Goal: Information Seeking & Learning: Learn about a topic

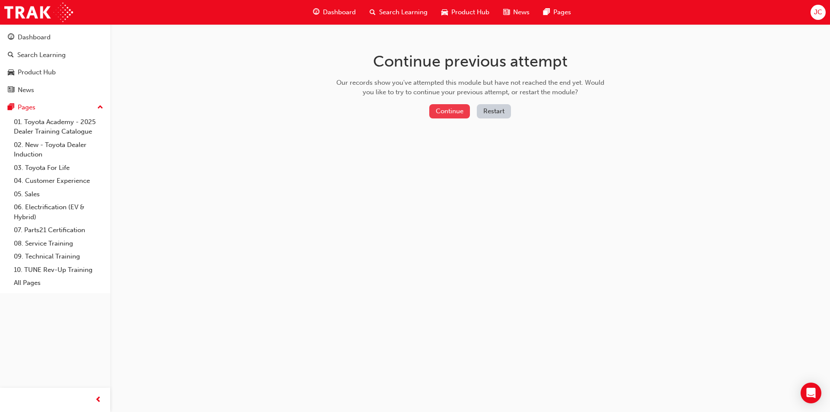
click at [442, 109] on button "Continue" at bounding box center [449, 111] width 41 height 14
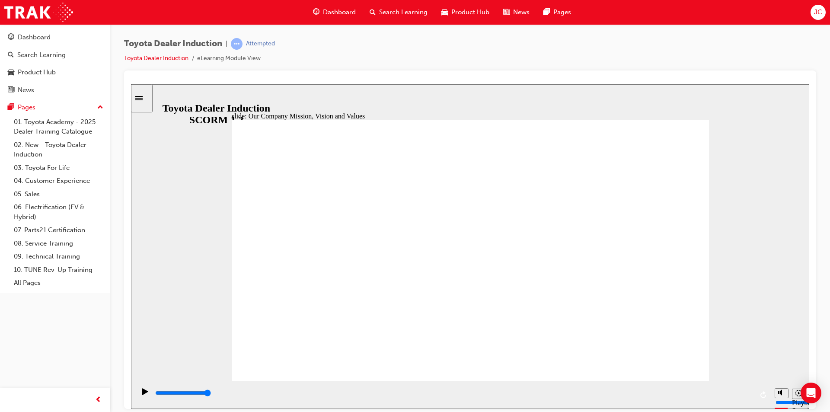
click at [780, 361] on circle "Mute (Ctrl+Alt+M)" at bounding box center [781, 359] width 3 height 3
type input "1300"
type input "0"
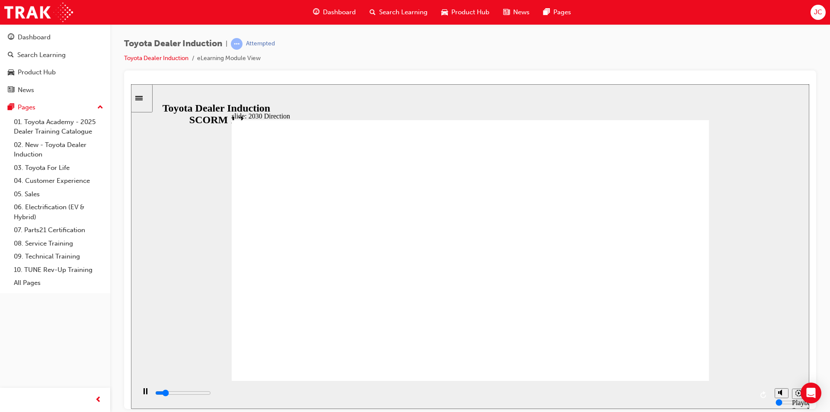
click at [713, 203] on div "slide: 2030 Direction Rectangle 1 Rectangle 2 Rectangle 3 2030 Direction Mobili…" at bounding box center [470, 246] width 678 height 325
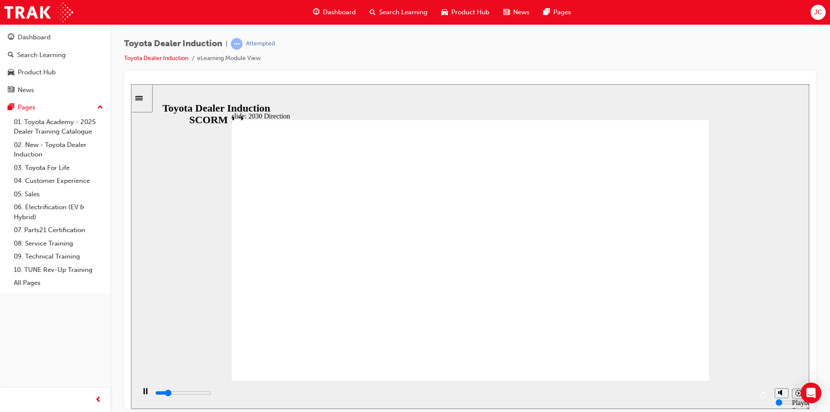
drag, startPoint x: 359, startPoint y: 346, endPoint x: 293, endPoint y: 220, distance: 141.5
drag, startPoint x: 487, startPoint y: 255, endPoint x: 548, endPoint y: 248, distance: 61.7
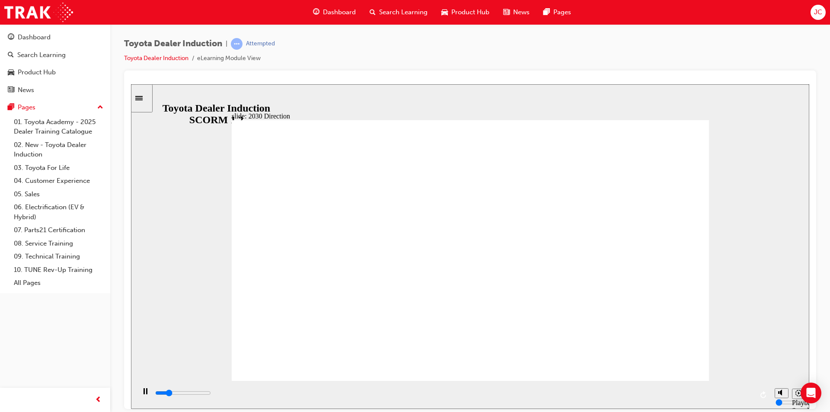
drag, startPoint x: 573, startPoint y: 254, endPoint x: 640, endPoint y: 259, distance: 67.6
drag, startPoint x: 457, startPoint y: 268, endPoint x: 438, endPoint y: 275, distance: 20.5
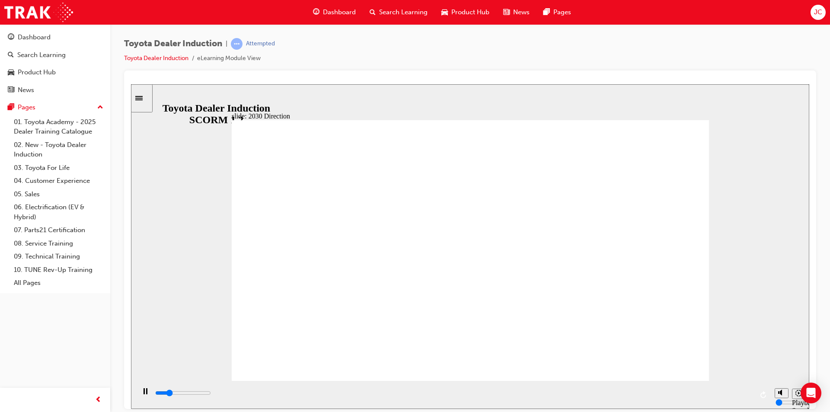
drag, startPoint x: 438, startPoint y: 275, endPoint x: 505, endPoint y: 284, distance: 67.6
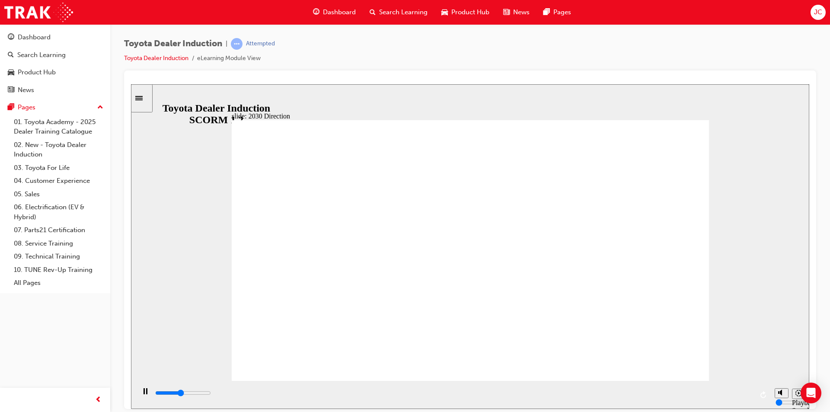
drag, startPoint x: 290, startPoint y: 301, endPoint x: 339, endPoint y: 292, distance: 50.2
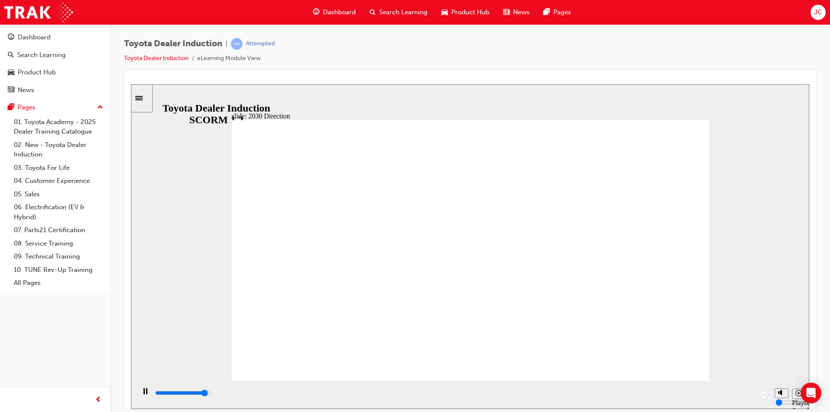
type input "5000"
type input "m"
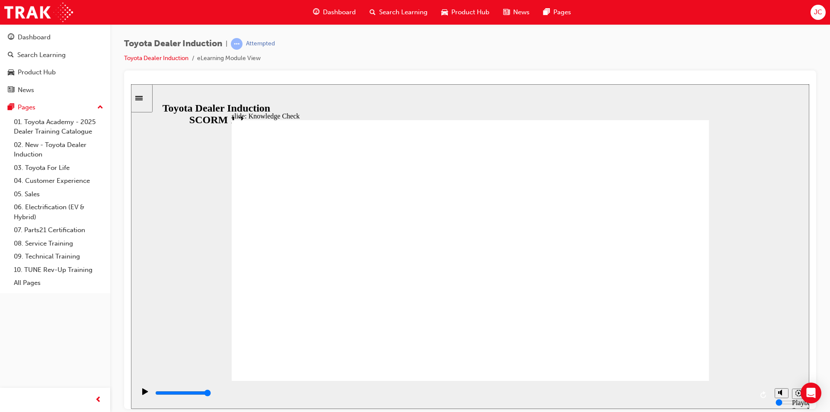
type input "m"
type input "mo"
type input "mob"
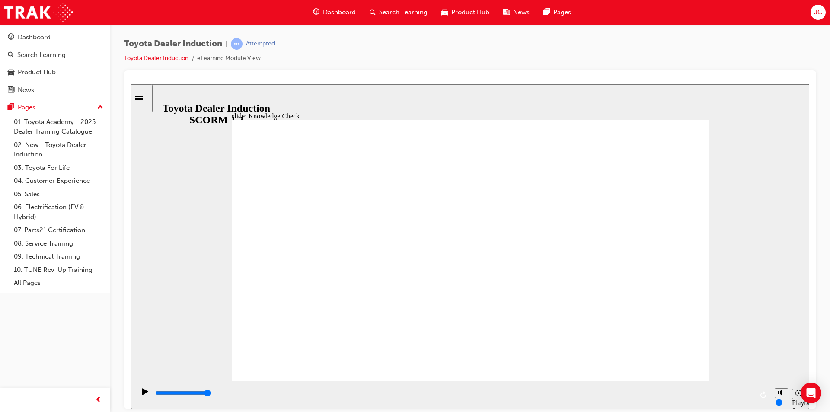
type input "mobi"
type input "mobil"
type input "mobili"
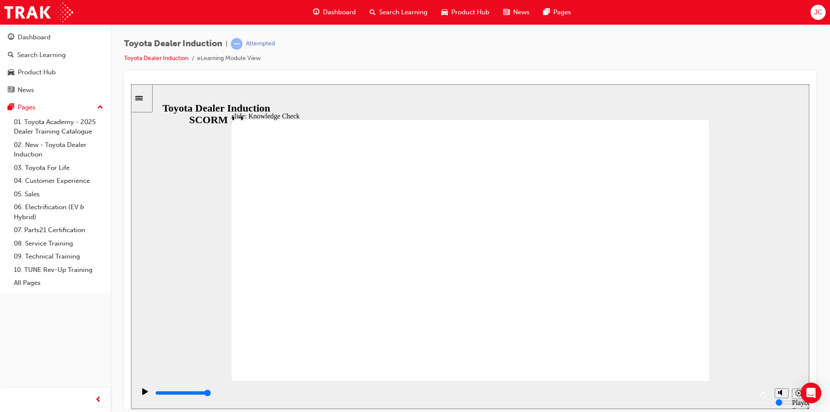
type input "mobili"
type input "mobilit"
type input "mobility"
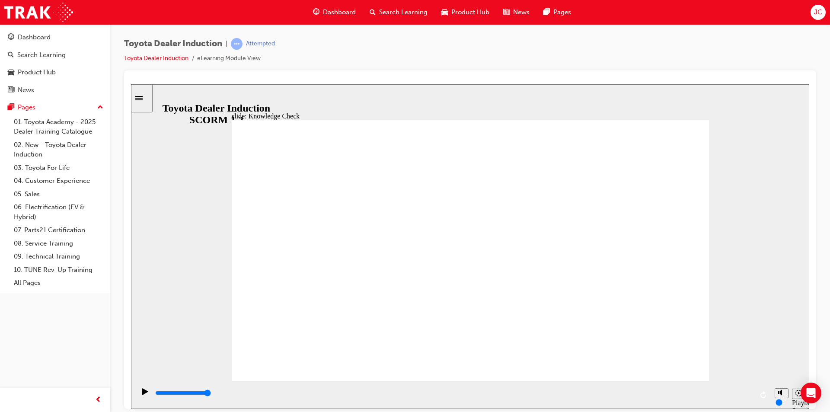
type input "mobility"
type input "5000"
type input "m"
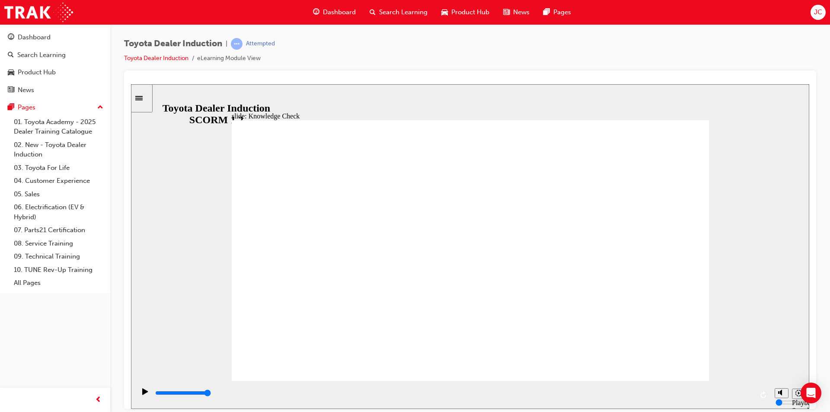
type input "mo"
type input "mon"
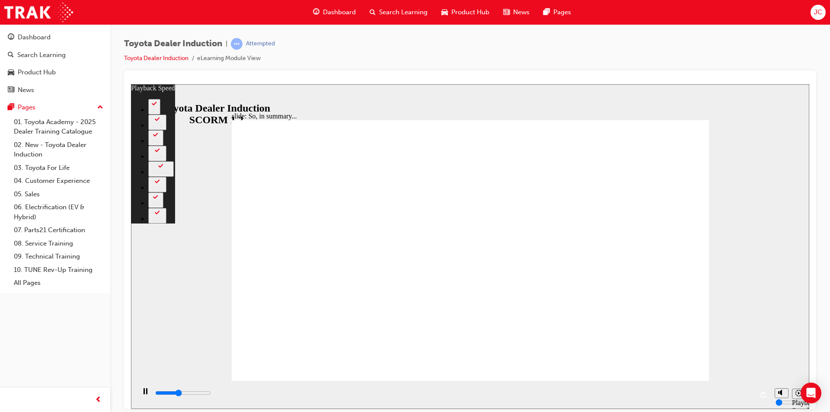
type input "2700"
type input "0"
type input "2900"
type input "0"
type input "3200"
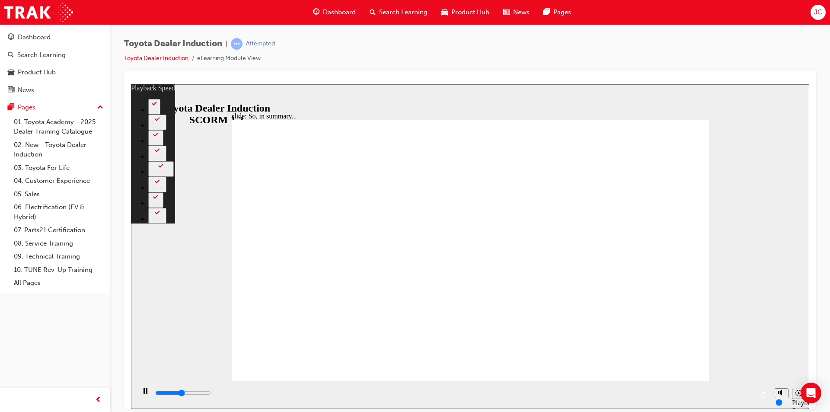
type input "1"
type input "3400"
type input "1"
type input "3700"
type input "1"
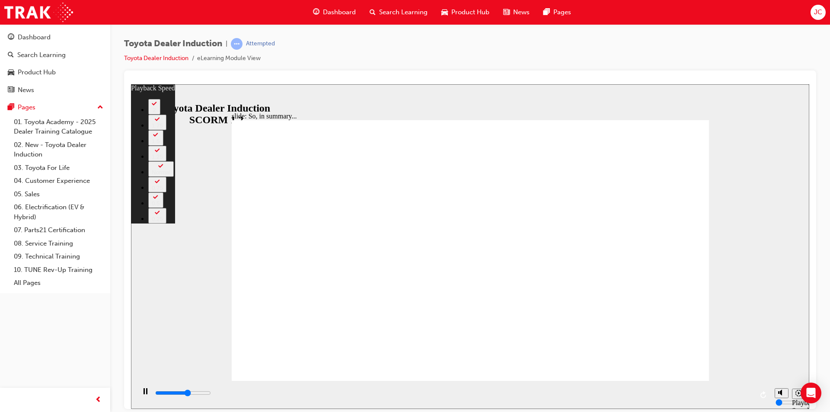
type input "4000"
type input "1"
type input "4200"
type input "2"
type input "4500"
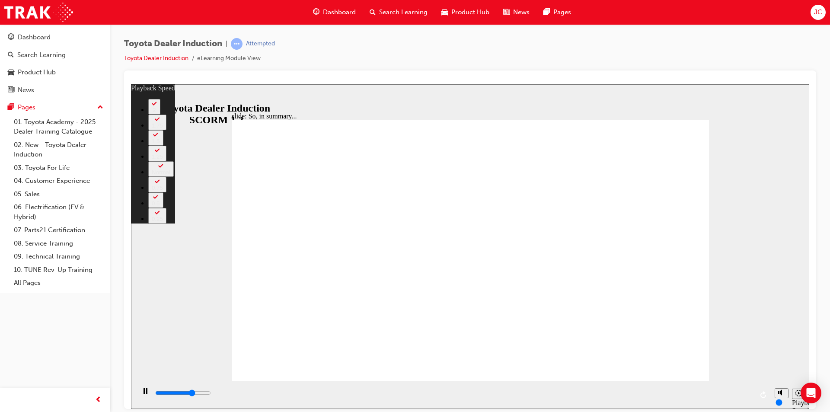
type input "2"
type input "4800"
type input "2"
type input "5000"
type input "2"
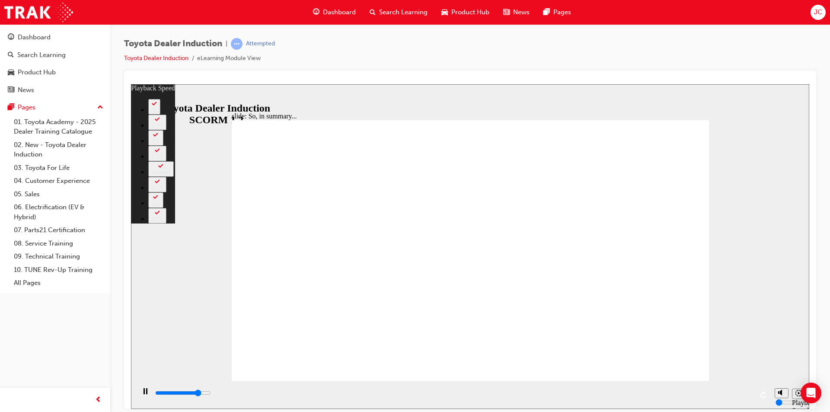
type input "5300"
type input "3"
type input "5600"
type input "3"
type input "5700"
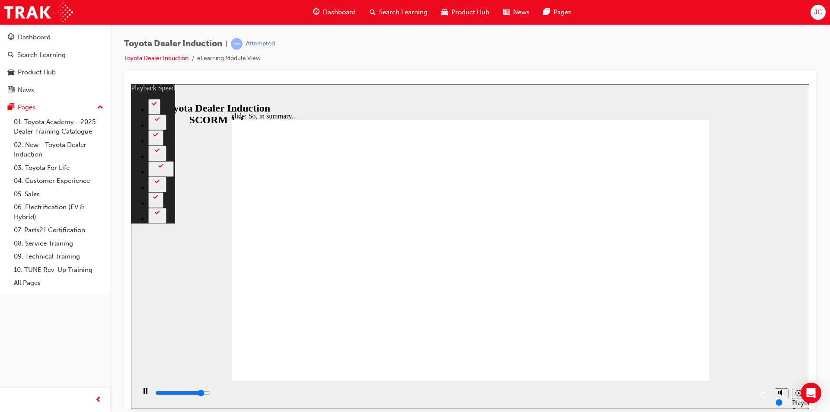
type input "3"
type input "5800"
type input "3"
type input "6100"
type input "4"
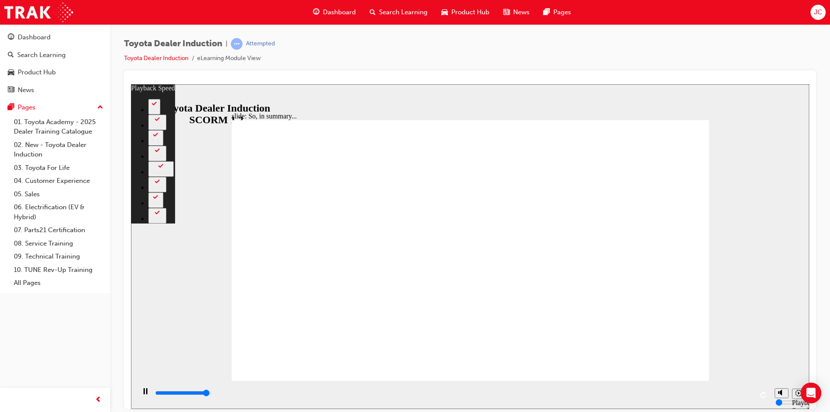
type input "6400"
type input "4"
type input "6500"
type input "128"
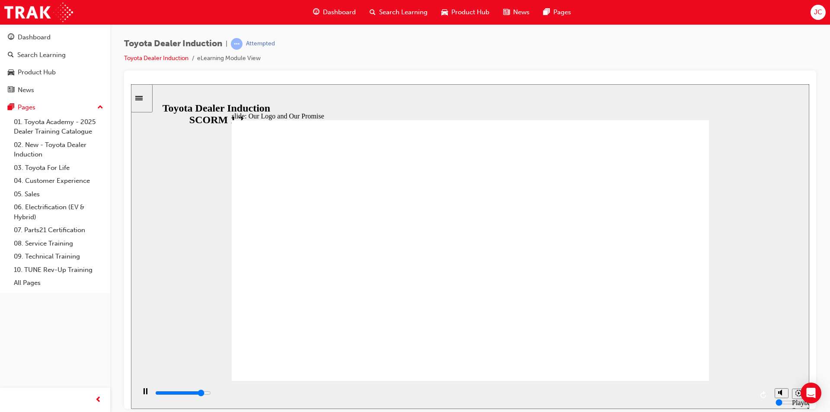
drag, startPoint x: 301, startPoint y: 256, endPoint x: 577, endPoint y: 269, distance: 276.4
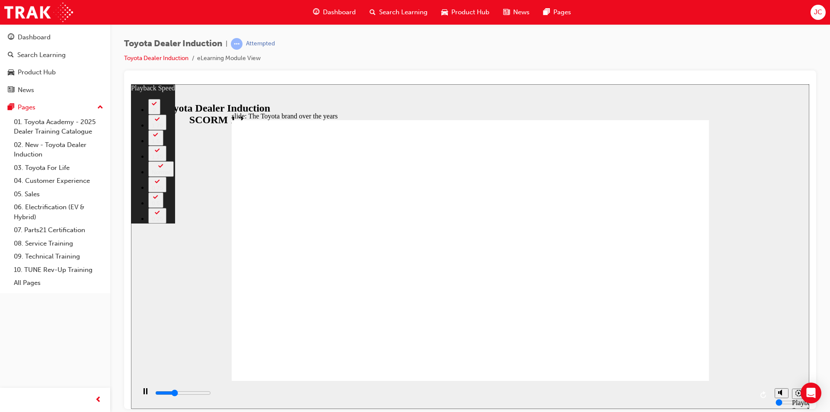
type input "2800"
type input "0"
type input "3100"
type input "0"
type input "3300"
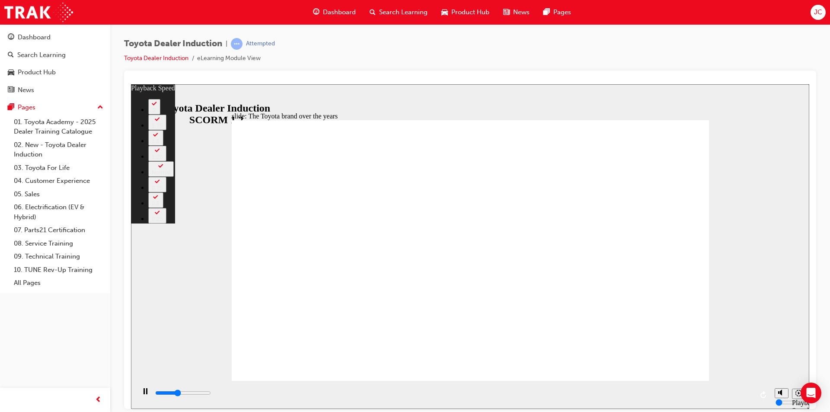
type input "1"
type input "3600"
type input "1"
type input "3900"
type input "1"
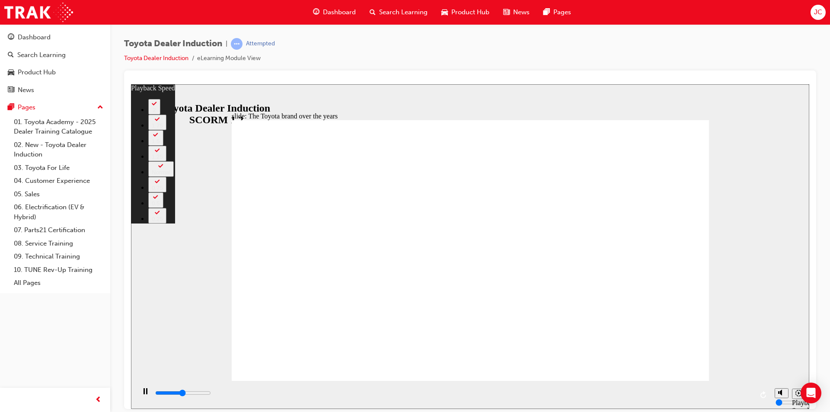
type input "4100"
type input "1"
type input "4400"
type input "2"
type input "4700"
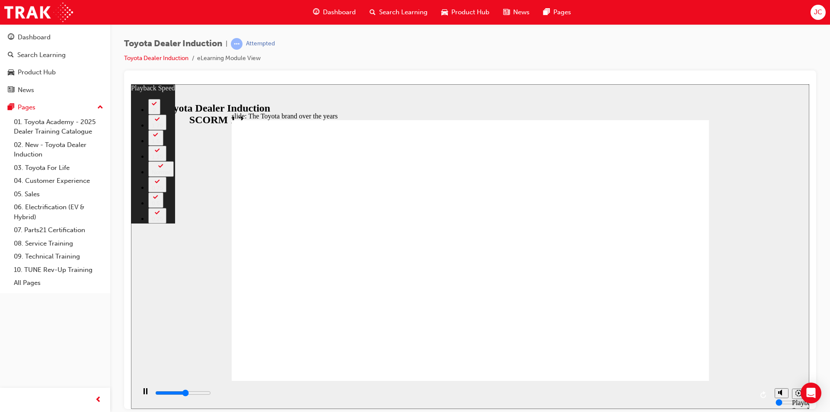
type input "2"
type input "4900"
type input "2"
type input "5200"
type input "2"
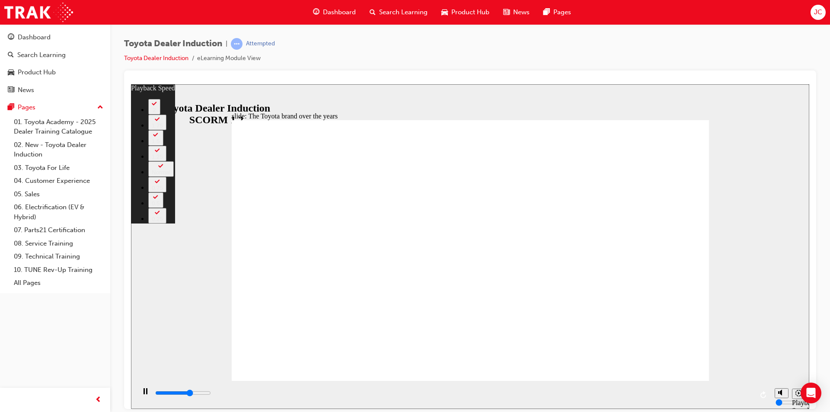
type input "5500"
type input "3"
type input "5700"
type input "3"
type input "5700"
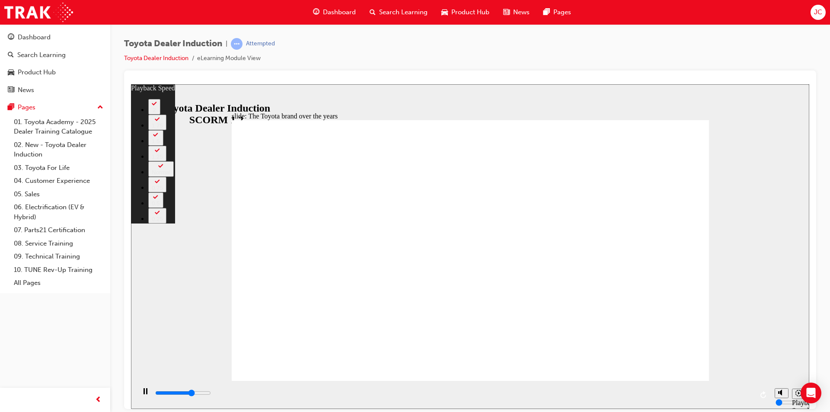
type input "3"
type input "6000"
type input "3"
type input "6300"
type input "3"
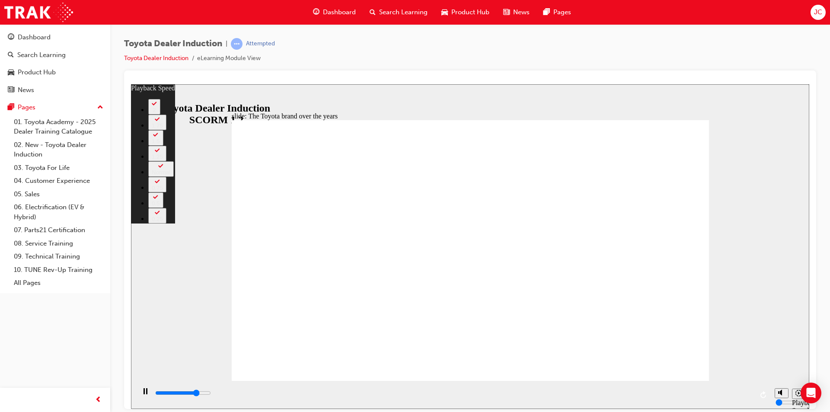
type input "6500"
type input "4"
type input "6800"
type input "4"
type input "7000"
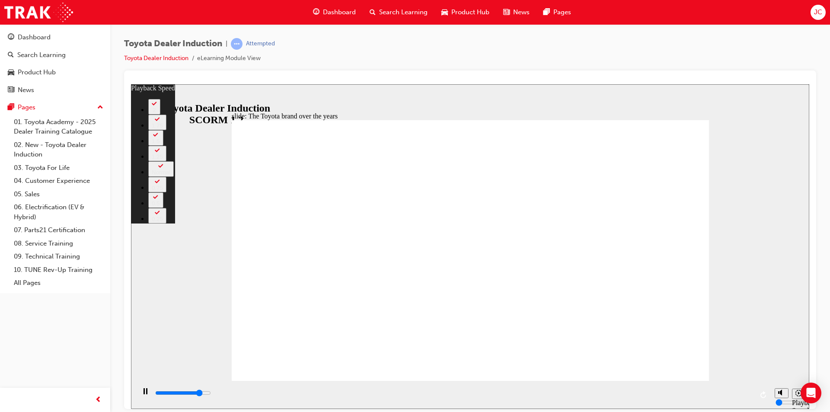
type input "4"
type input "7300"
type input "5"
type input "7600"
type input "5"
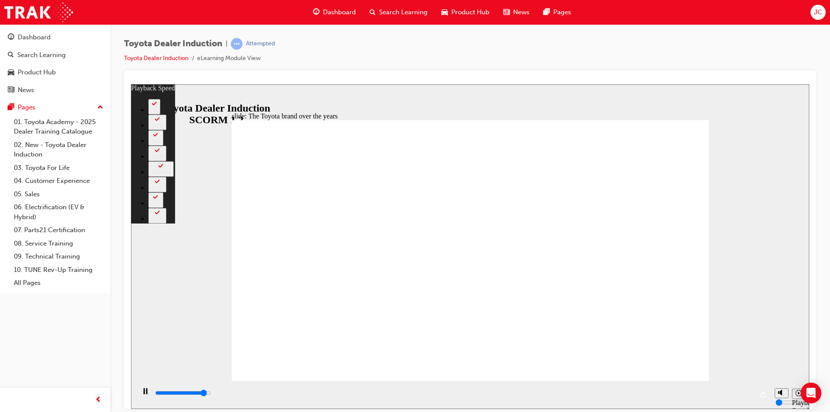
type input "7800"
type input "5"
type input "8100"
type input "5"
type input "8400"
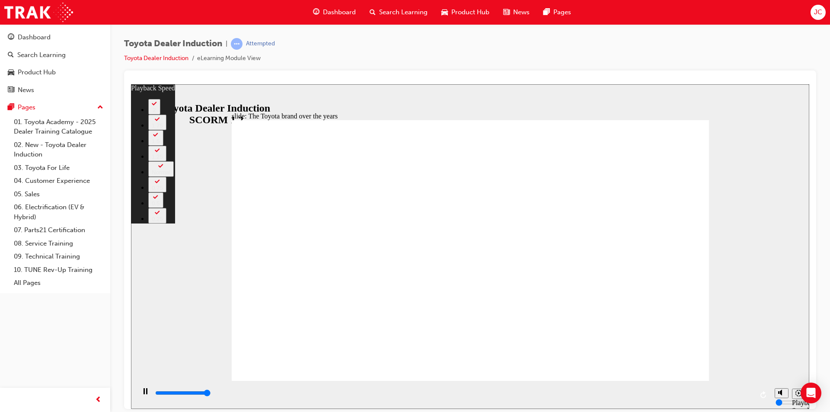
type input "6"
type input "8400"
type input "165"
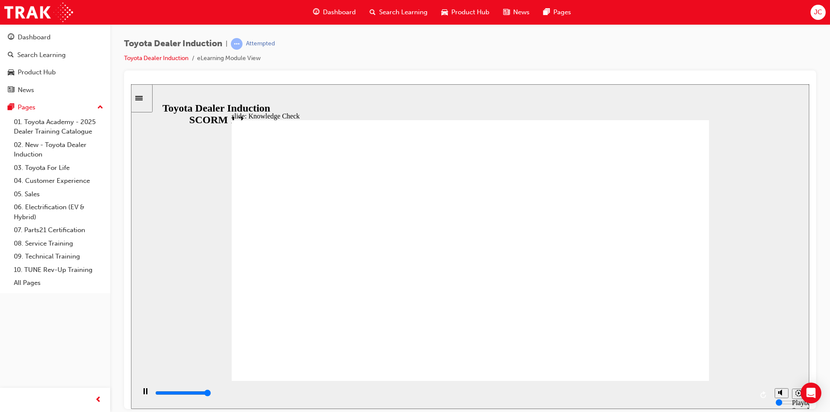
type input "5000"
radio input "false"
radio input "true"
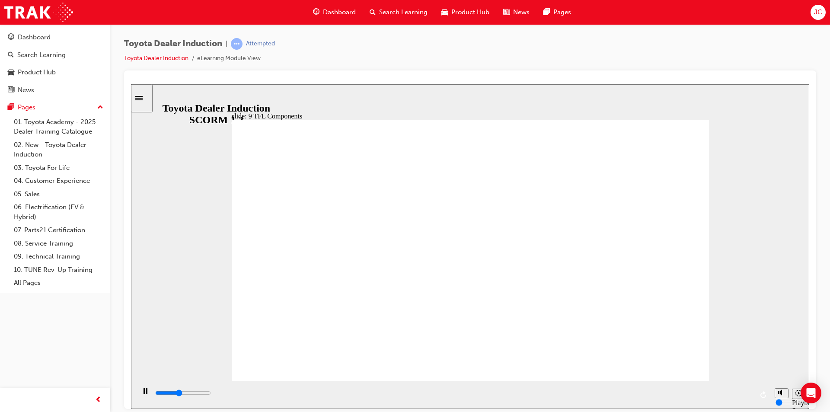
drag, startPoint x: 601, startPoint y: 130, endPoint x: 600, endPoint y: 141, distance: 10.8
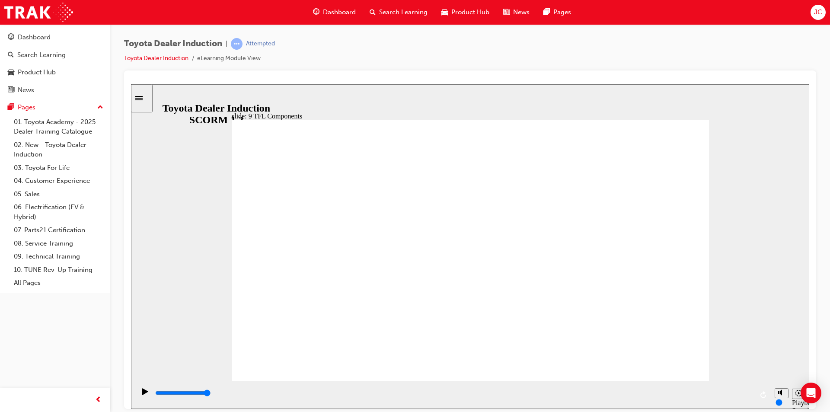
drag, startPoint x: 668, startPoint y: 283, endPoint x: 397, endPoint y: 308, distance: 273.0
drag, startPoint x: 367, startPoint y: 313, endPoint x: 509, endPoint y: 306, distance: 142.4
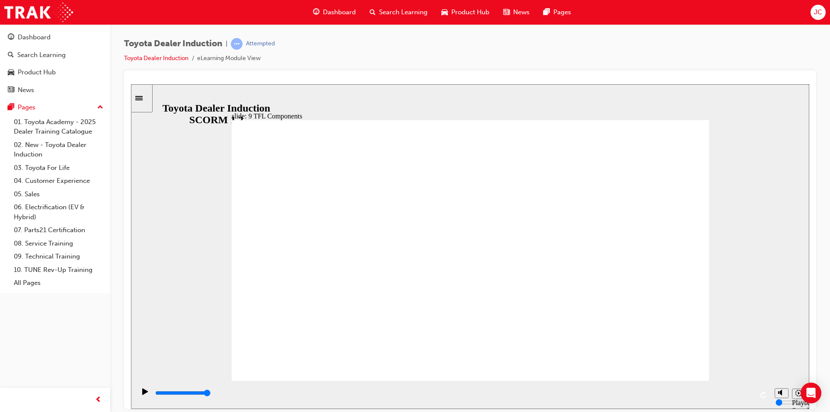
drag, startPoint x: 370, startPoint y: 340, endPoint x: 381, endPoint y: 340, distance: 10.4
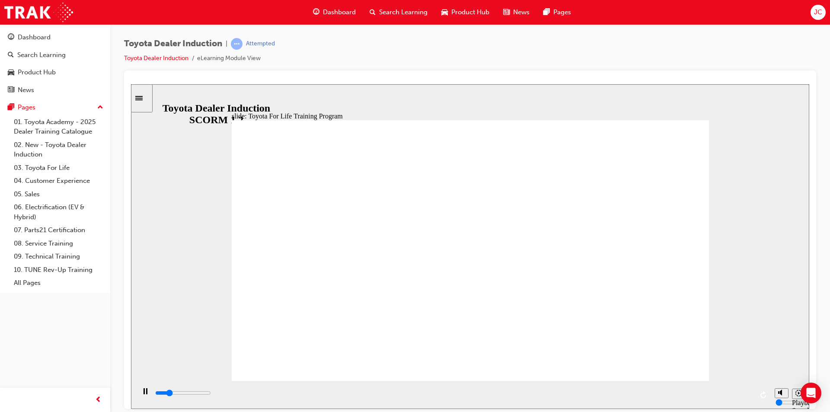
drag, startPoint x: 404, startPoint y: 335, endPoint x: 597, endPoint y: 287, distance: 199.0
drag, startPoint x: 630, startPoint y: 289, endPoint x: 597, endPoint y: 274, distance: 36.2
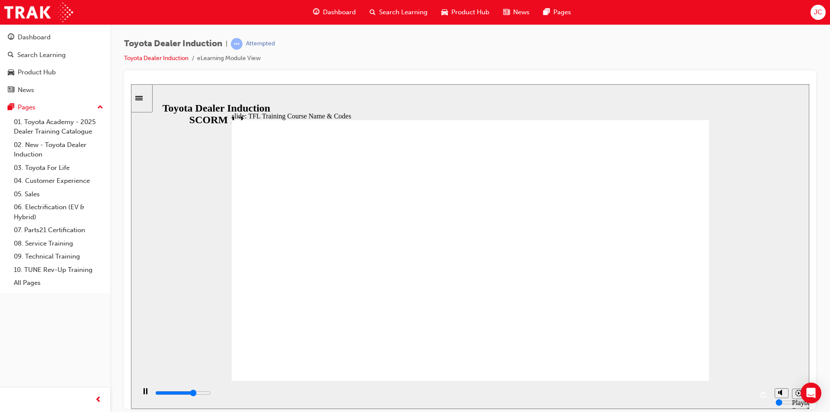
type input "10800"
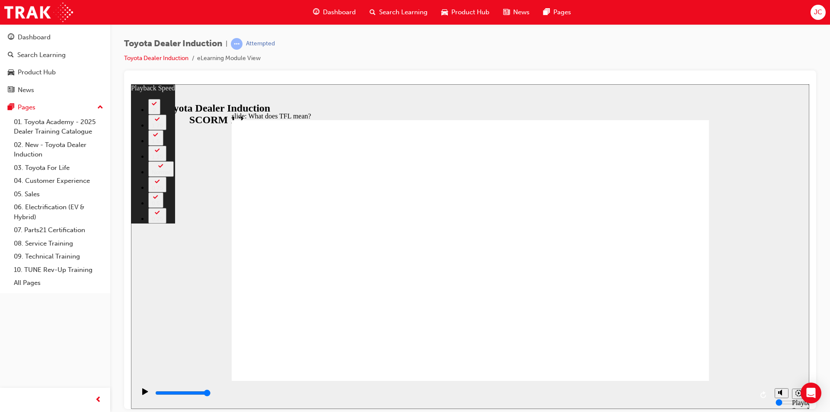
type input "139"
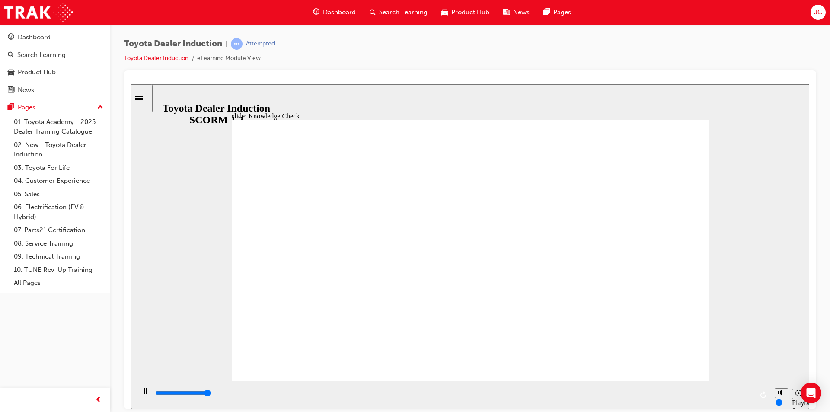
type input "5000"
radio input "true"
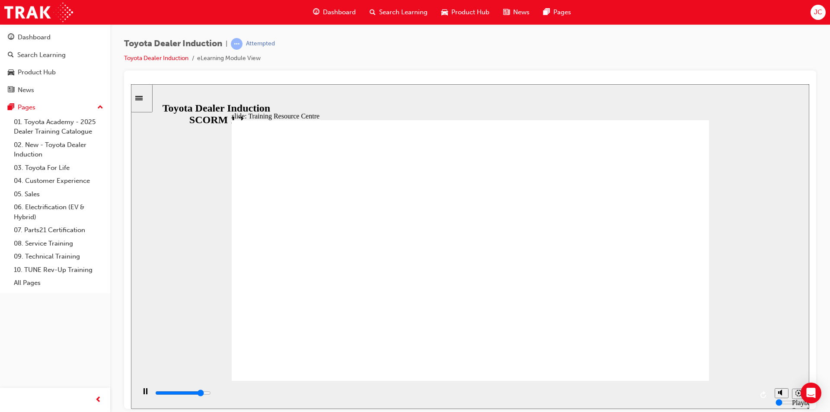
type input "5000"
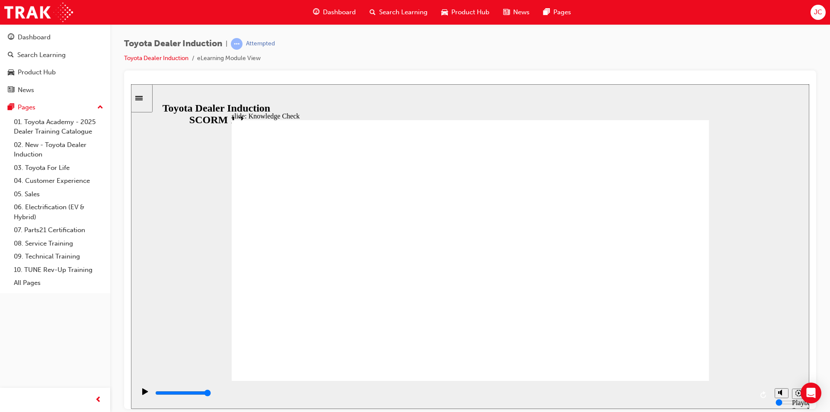
radio input "true"
drag, startPoint x: 483, startPoint y: 292, endPoint x: 665, endPoint y: 363, distance: 195.6
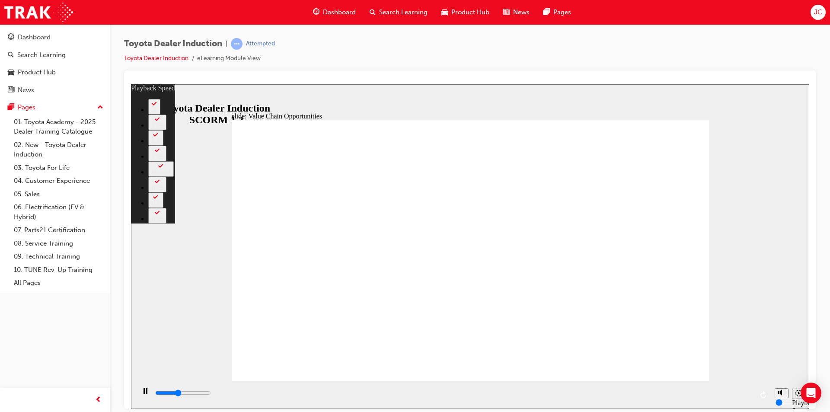
type input "4500"
type input "0"
type input "4800"
type input "0"
type input "5000"
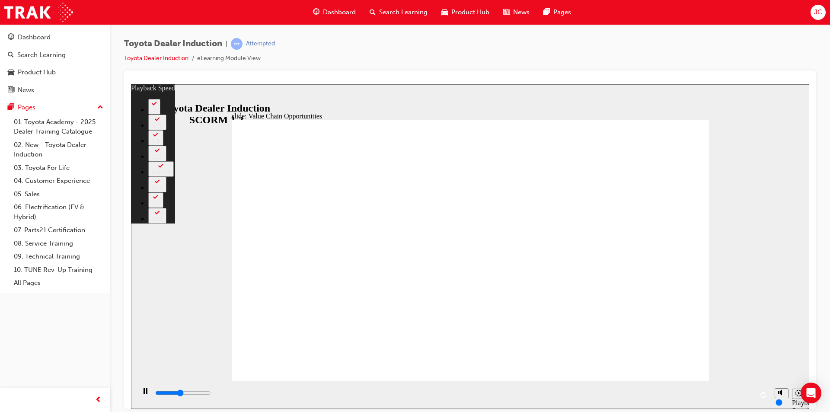
type input "1"
type input "5300"
type input "1"
type input "5600"
type input "1"
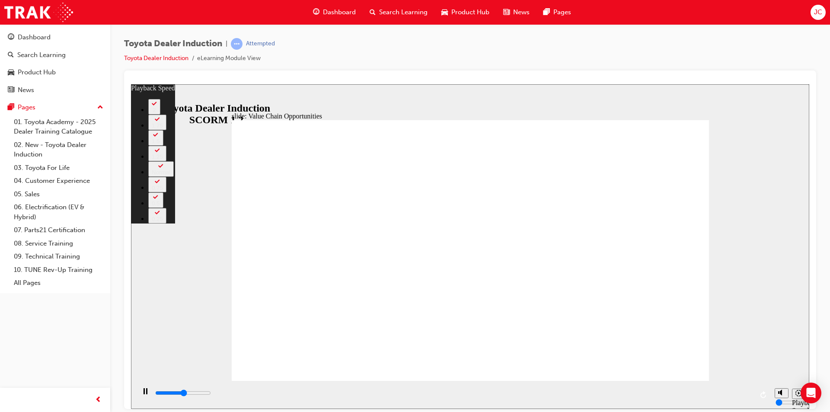
type input "5800"
type input "1"
type input "6100"
type input "2"
type input "6400"
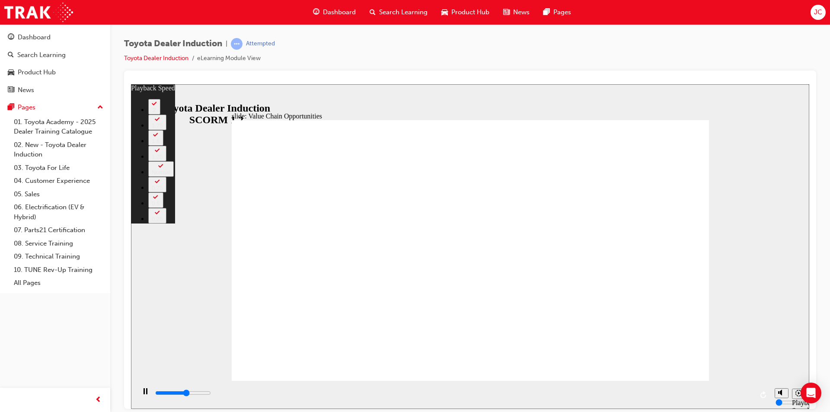
type input "2"
type input "6600"
type input "2"
type input "6900"
type input "2"
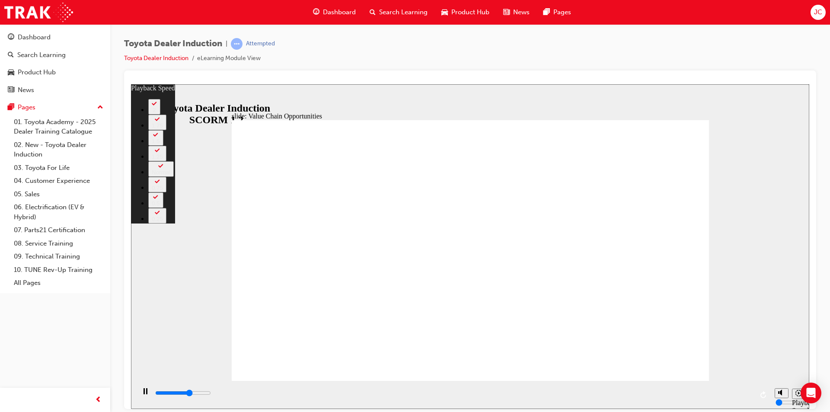
type input "7200"
type input "3"
type input "7300"
type input "3"
type input "7400"
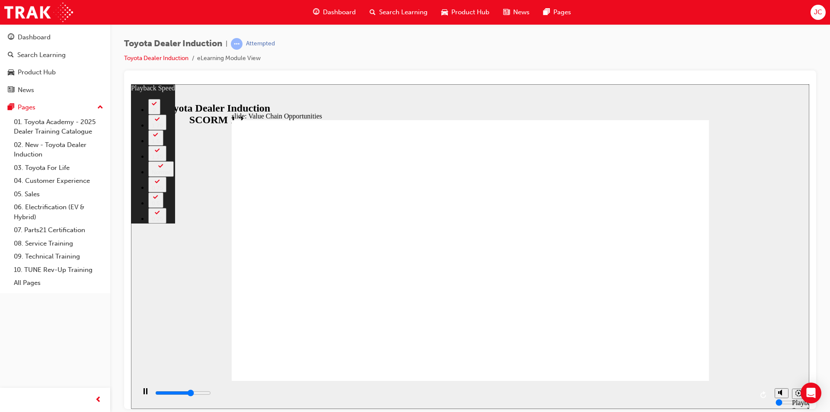
type input "3"
type input "7700"
type input "3"
type input "8000"
type input "4"
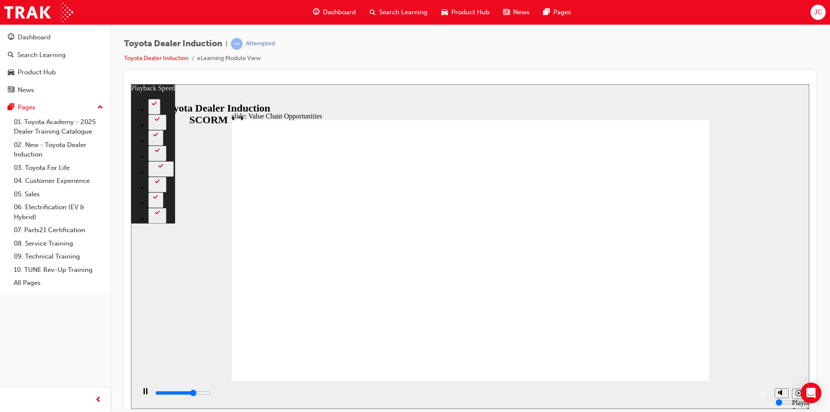
type input "8000"
type input "4"
type input "8200"
type input "4"
type input "8500"
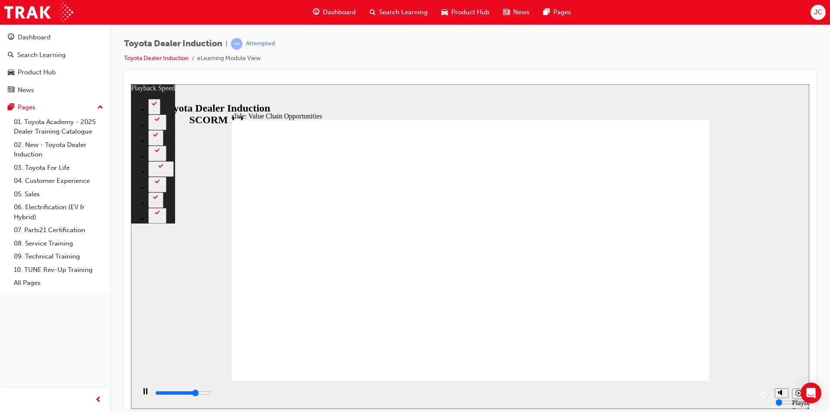
type input "4"
type input "8600"
type input "4"
type input "8700"
type input "4"
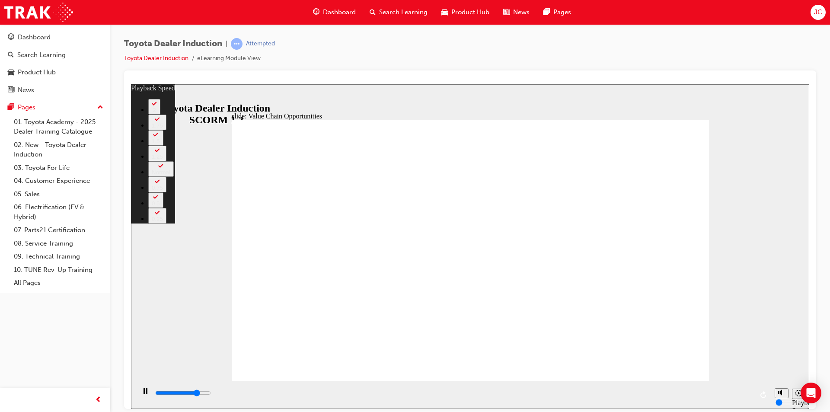
type input "8800"
type input "4"
type input "9000"
type input "5"
type input "9300"
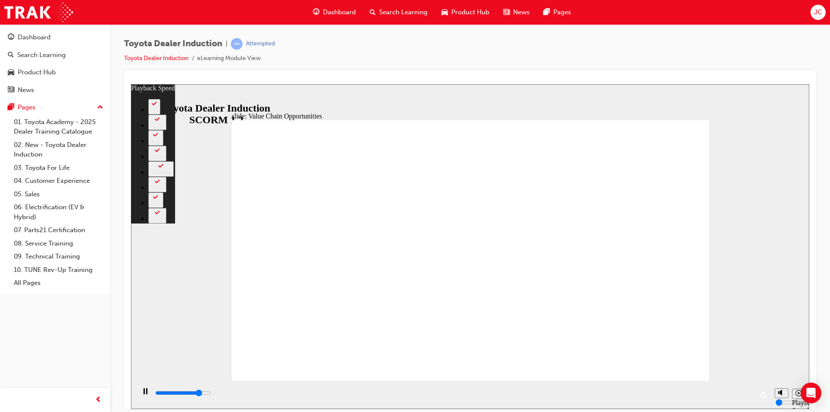
type input "5"
type input "9600"
type input "5"
type input "9800"
type input "5"
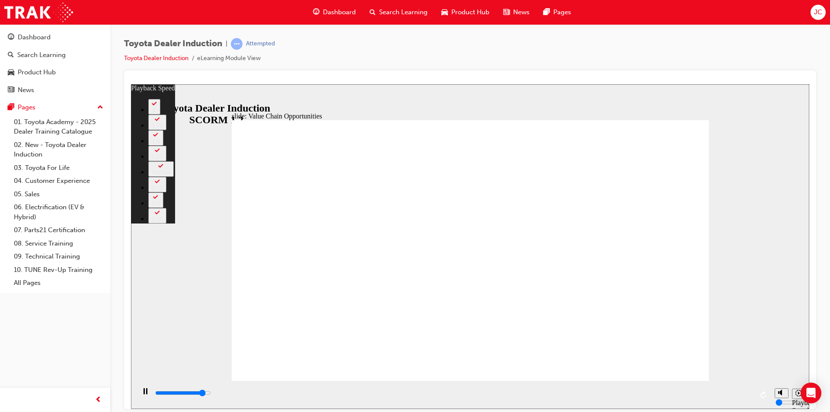
type input "10100"
type input "6"
type input "10300"
type input "6"
type input "10600"
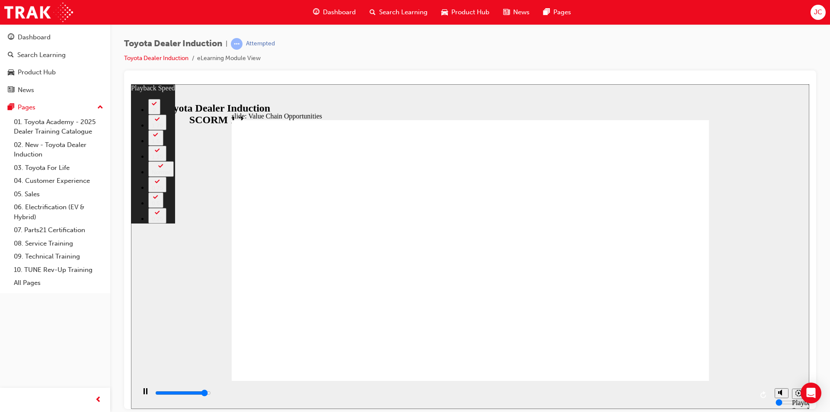
type input "6"
type input "10900"
type input "6"
type input "11100"
type input "7"
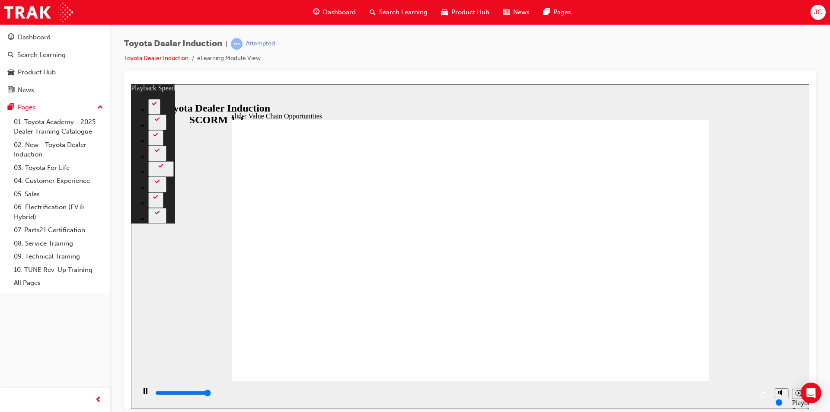
type input "11300"
type input "64"
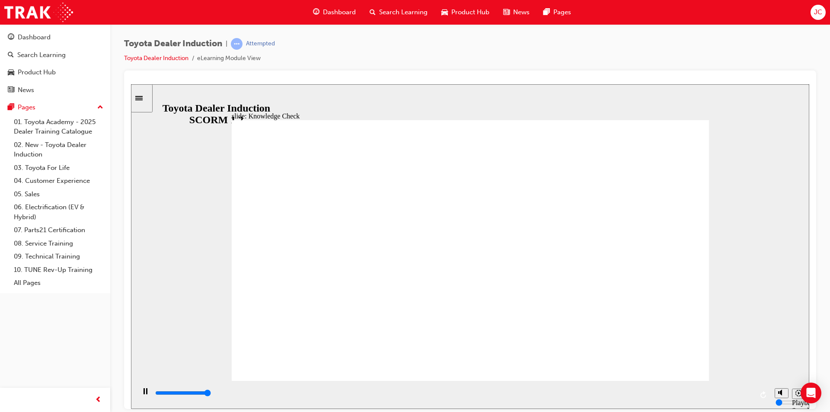
type input "5000"
radio input "true"
type input "5000"
radio input "true"
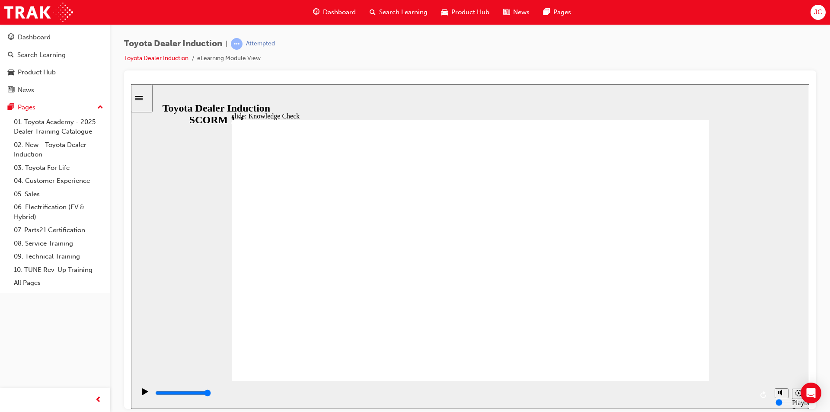
click at [754, 238] on div "slide: Systems and Access Multiply 1 Rectangle 3 Group 1 Rectangle 1 Toyota Sou…" at bounding box center [470, 246] width 678 height 325
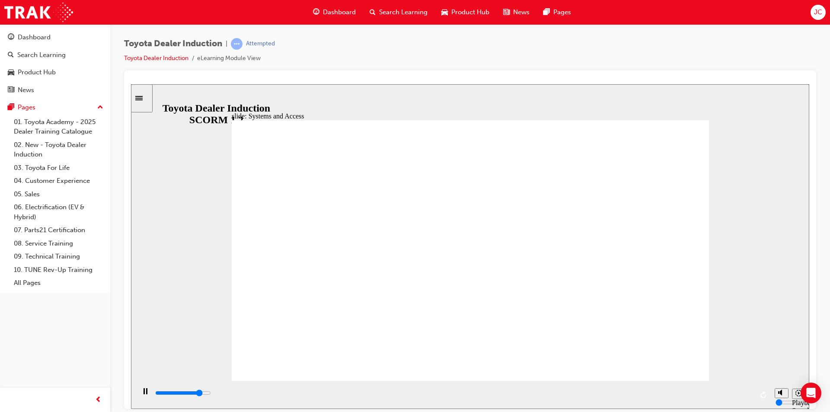
type input "14300"
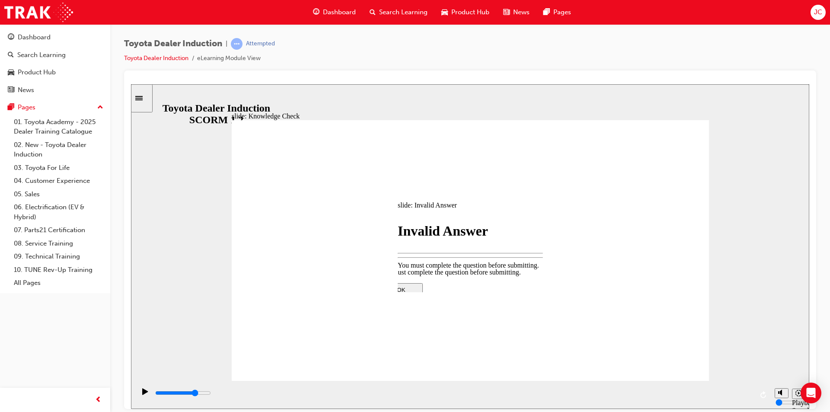
type input "3800"
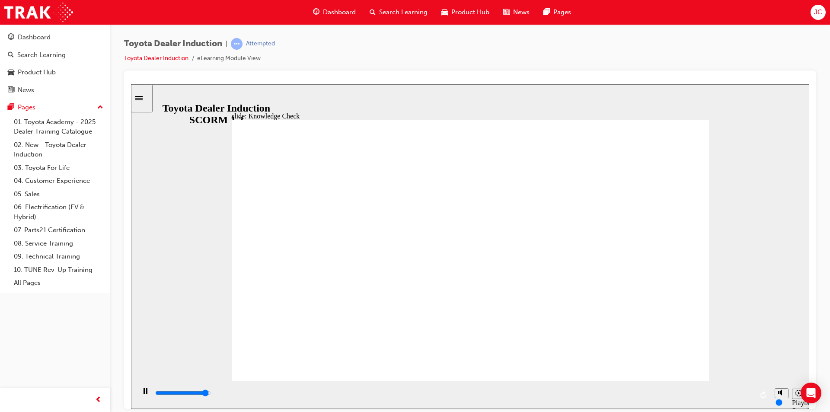
type input "4800"
type input "k"
type input "5000"
type input "kk"
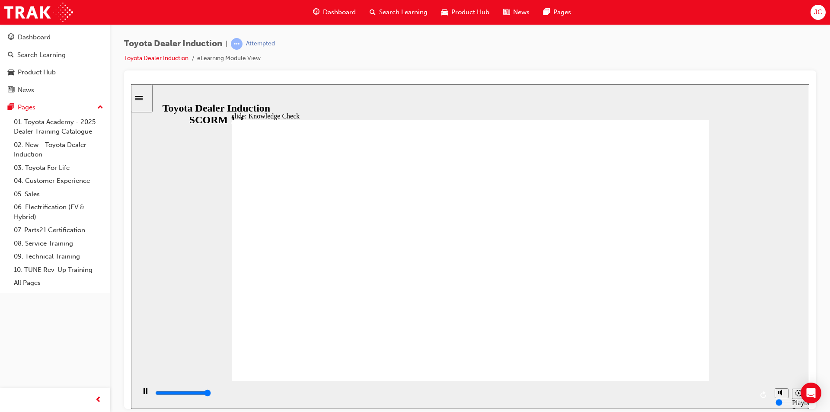
type input "kk"
type input "5000"
type input "kkk"
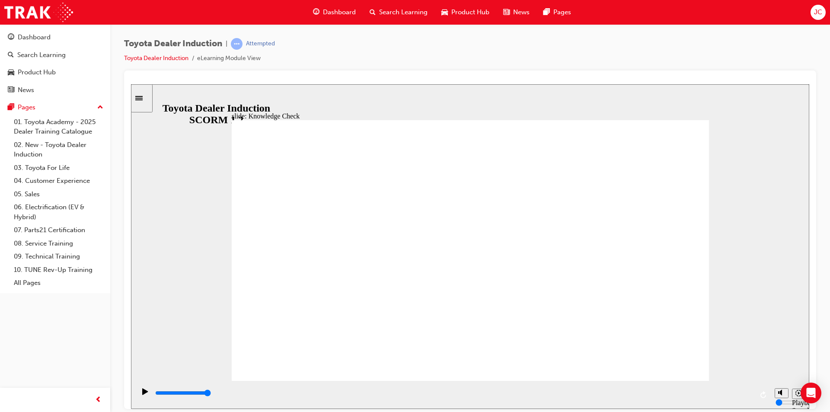
type input "kkk"
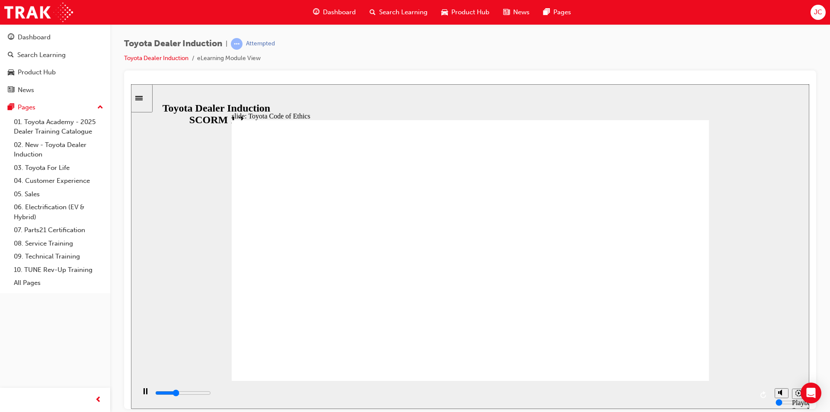
drag, startPoint x: 345, startPoint y: 250, endPoint x: 357, endPoint y: 250, distance: 11.7
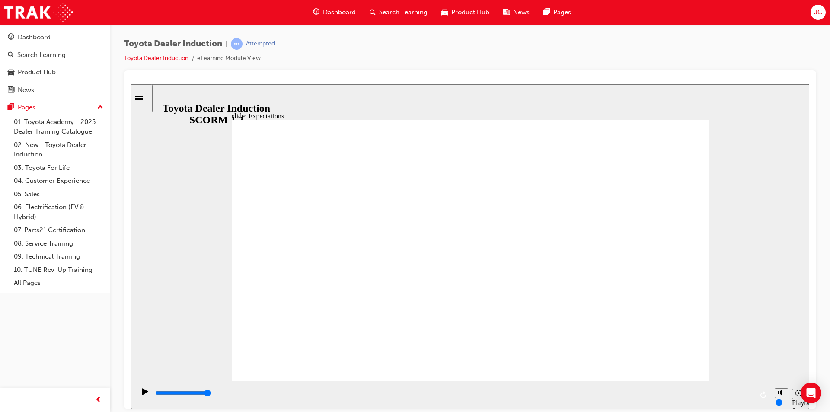
drag, startPoint x: 523, startPoint y: 299, endPoint x: 513, endPoint y: 280, distance: 21.3
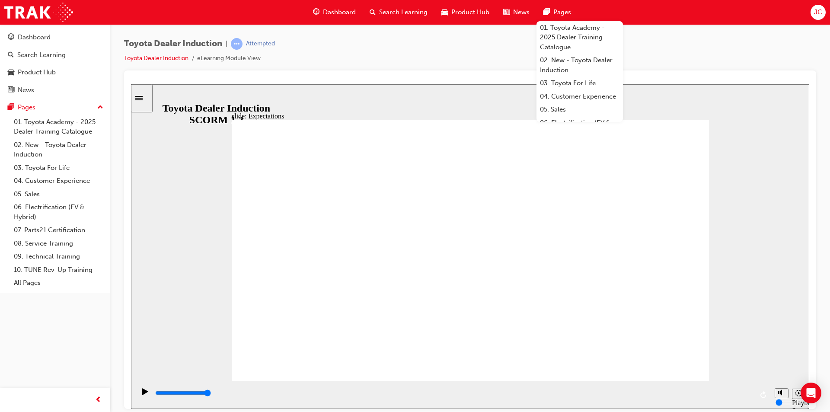
drag, startPoint x: 365, startPoint y: 159, endPoint x: 375, endPoint y: 166, distance: 11.5
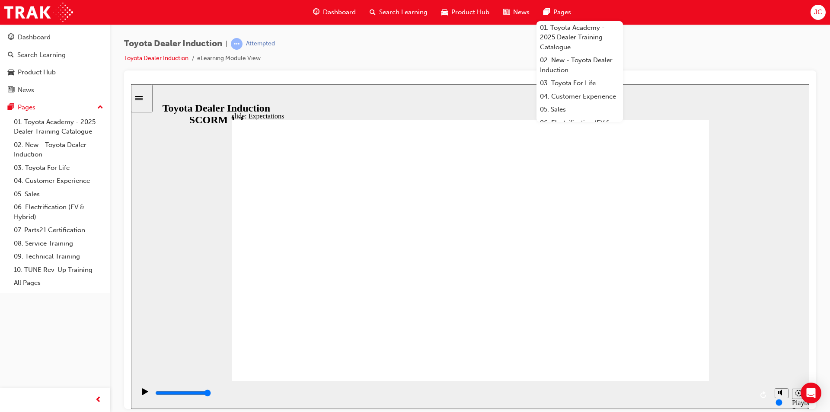
drag, startPoint x: 666, startPoint y: 337, endPoint x: 566, endPoint y: 299, distance: 107.3
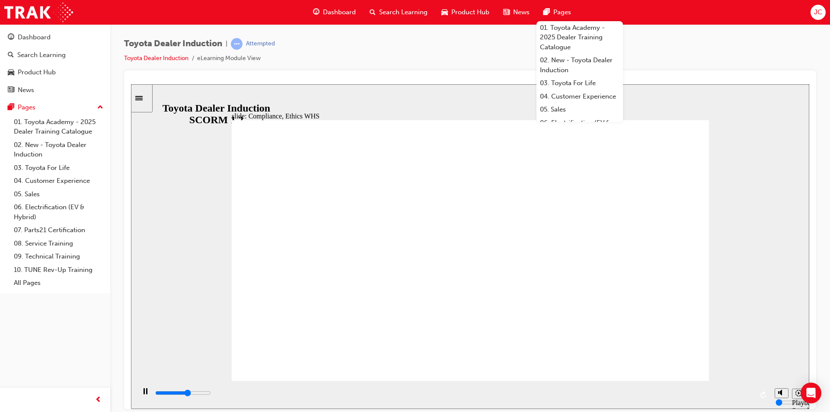
drag, startPoint x: 511, startPoint y: 283, endPoint x: 386, endPoint y: 338, distance: 136.2
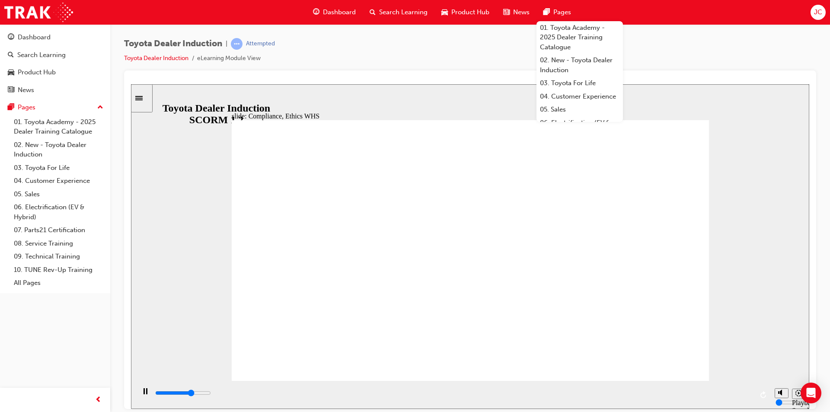
drag, startPoint x: 328, startPoint y: 282, endPoint x: 417, endPoint y: 255, distance: 93.0
drag, startPoint x: 461, startPoint y: 251, endPoint x: 486, endPoint y: 254, distance: 24.4
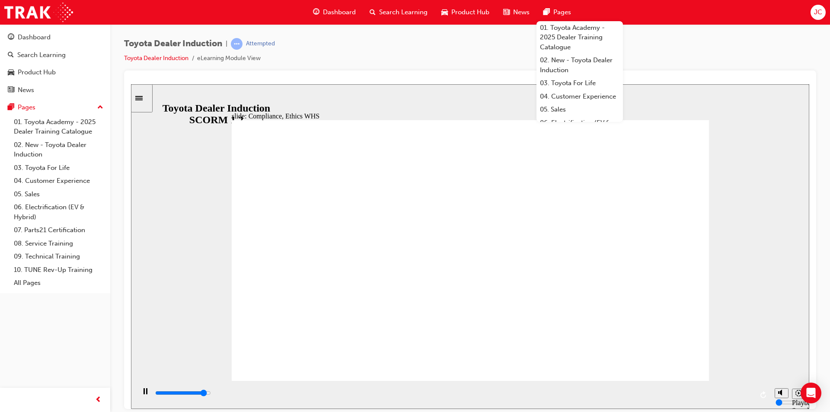
type input "8400"
checkbox input "true"
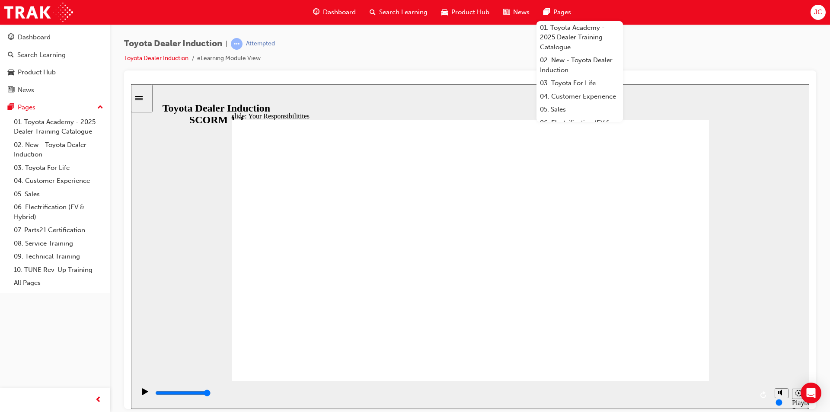
checkbox input "true"
drag, startPoint x: 277, startPoint y: 223, endPoint x: 277, endPoint y: 229, distance: 6.5
checkbox input "true"
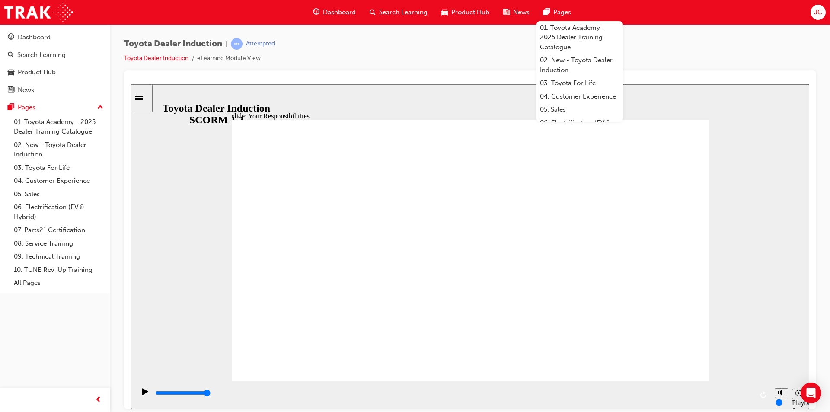
checkbox input "true"
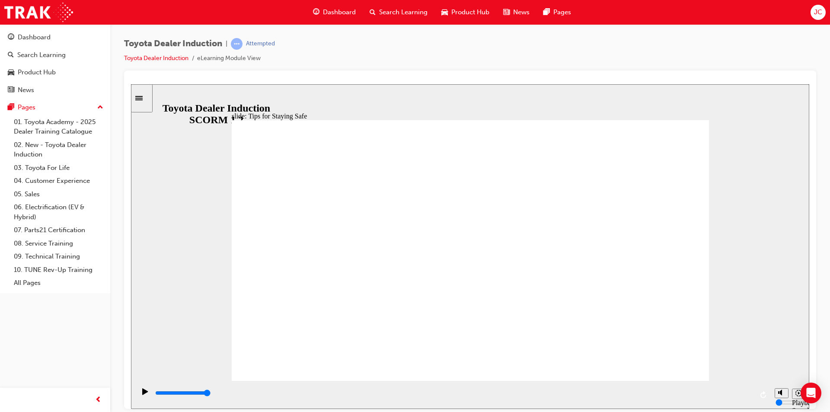
drag, startPoint x: 455, startPoint y: 301, endPoint x: 433, endPoint y: 248, distance: 57.4
drag, startPoint x: 516, startPoint y: 336, endPoint x: 692, endPoint y: 355, distance: 176.8
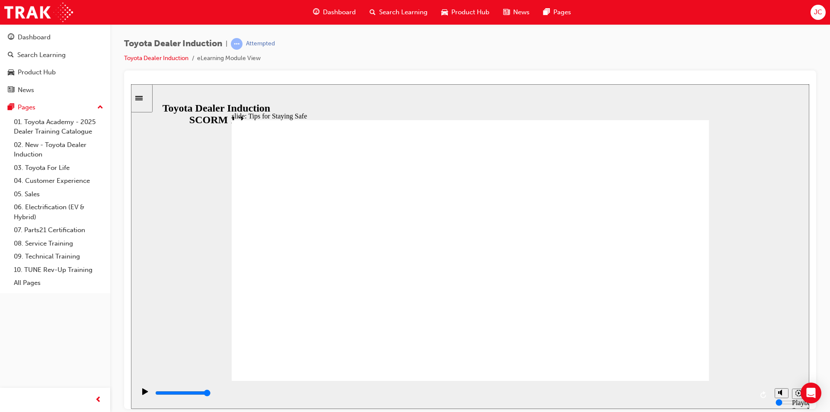
type input "5000"
checkbox input "true"
type input "2000"
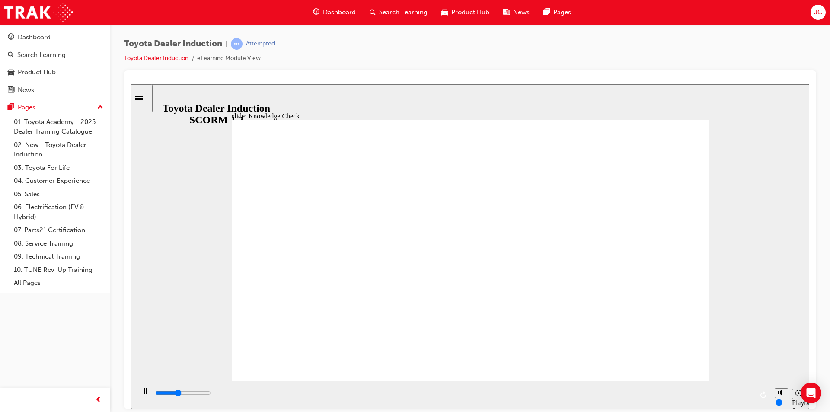
radio input "true"
type input "1400"
checkbox input "true"
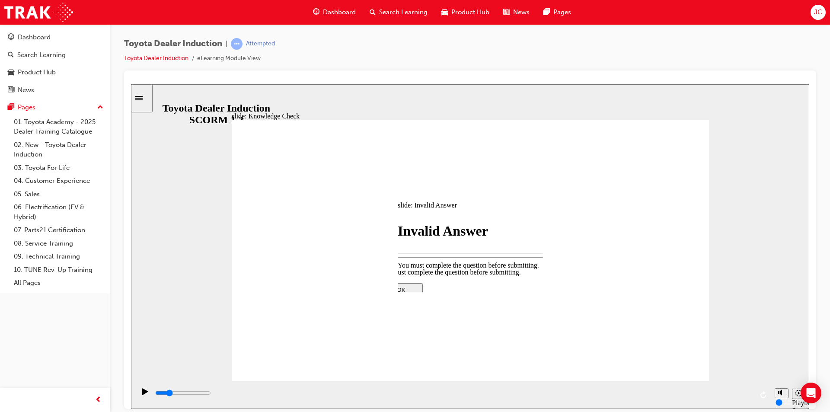
type input "1200"
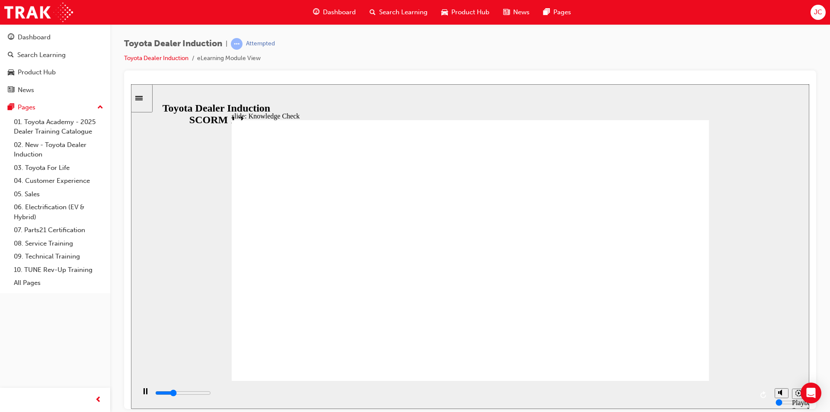
type input "1500"
checkbox input "true"
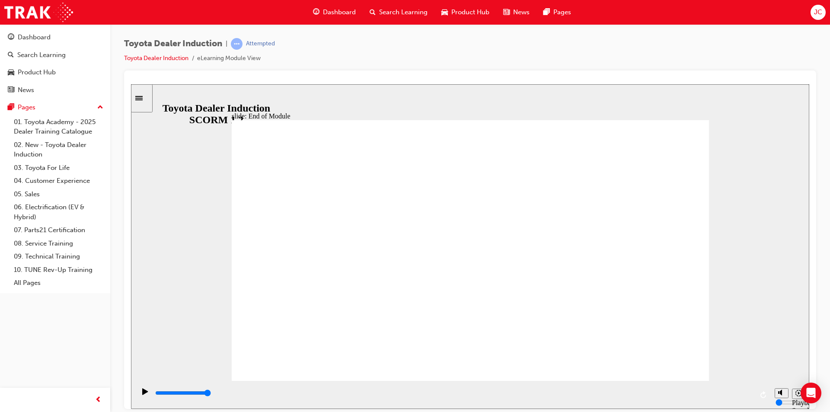
type input "9900"
click at [23, 76] on div "Product Hub" at bounding box center [37, 72] width 38 height 10
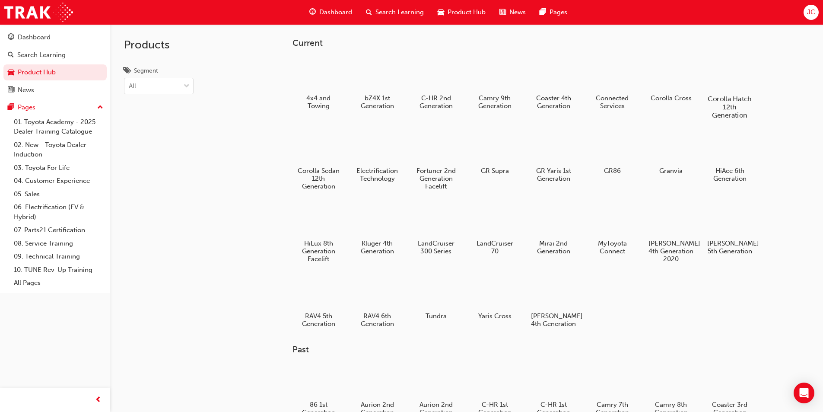
click at [742, 77] on div at bounding box center [730, 74] width 48 height 35
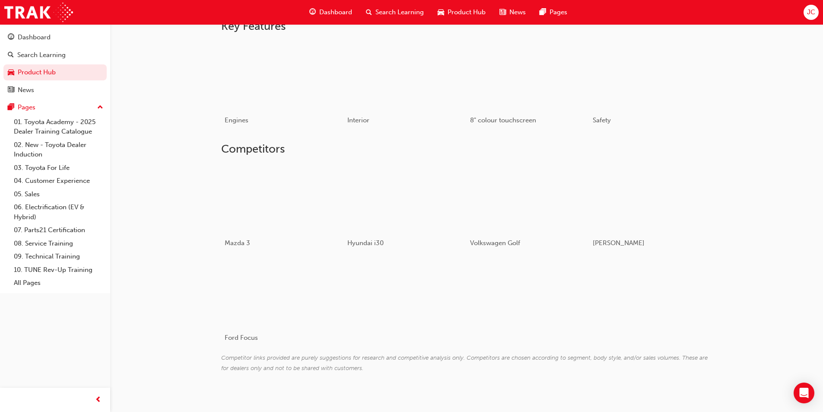
scroll to position [334, 0]
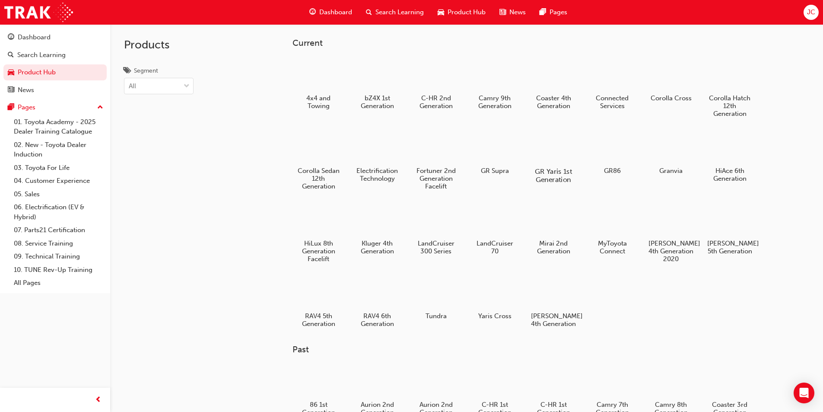
click at [550, 144] on div at bounding box center [553, 146] width 48 height 35
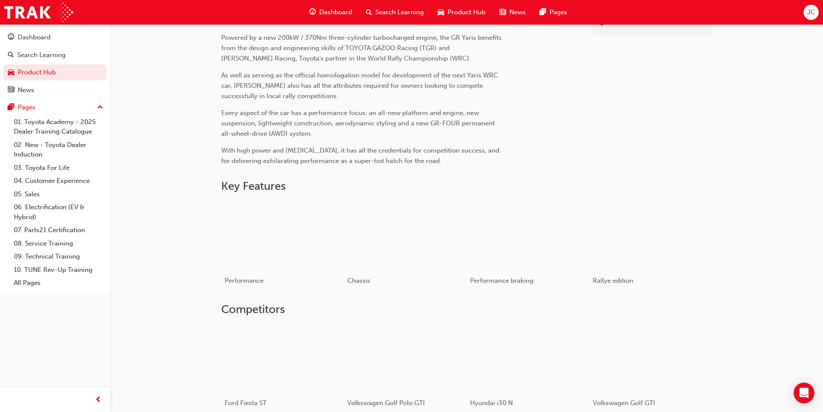
scroll to position [378, 0]
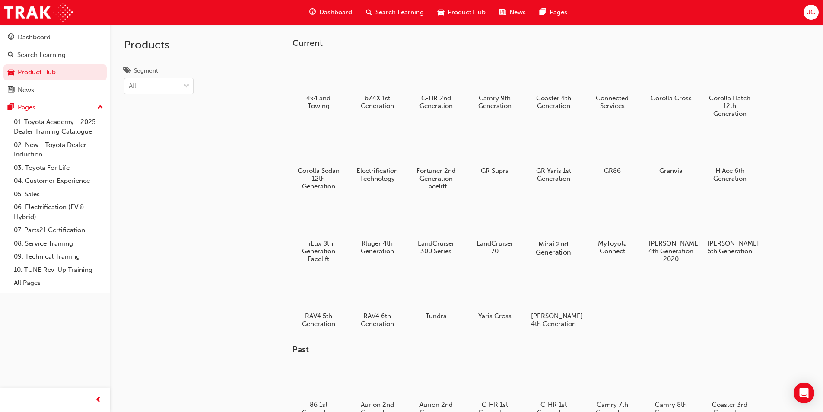
click at [554, 219] on div at bounding box center [553, 219] width 48 height 35
click at [424, 293] on div at bounding box center [436, 292] width 48 height 34
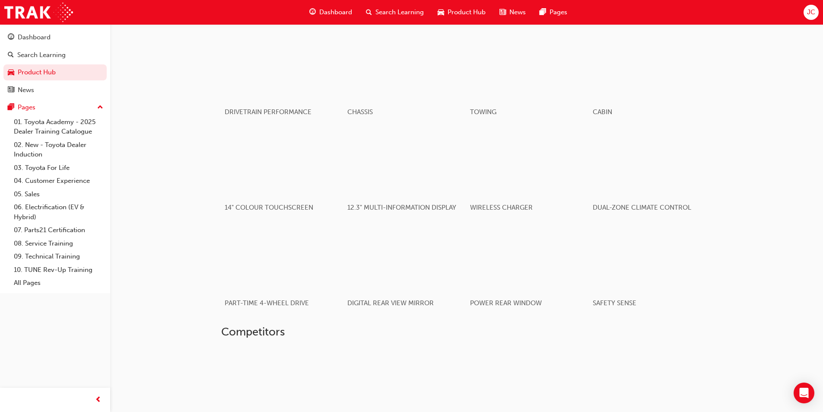
scroll to position [737, 0]
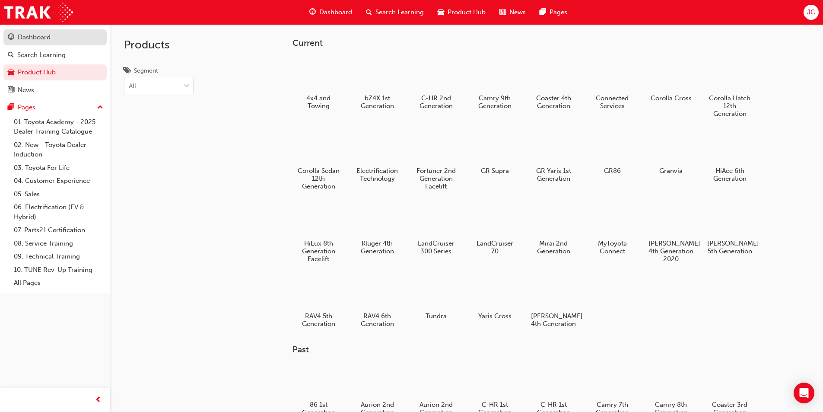
click at [41, 33] on div "Dashboard" at bounding box center [34, 37] width 33 height 10
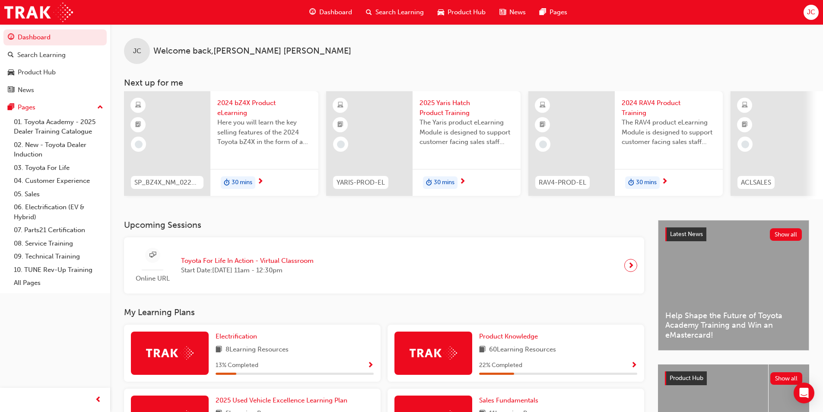
click at [694, 327] on span "Help Shape the Future of Toyota Academy Training and Win an eMastercard!" at bounding box center [733, 325] width 137 height 29
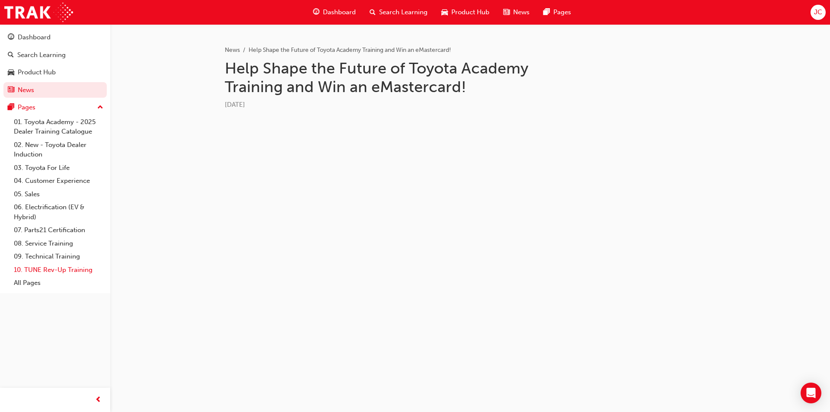
click at [60, 264] on link "10. TUNE Rev-Up Training" at bounding box center [58, 269] width 96 height 13
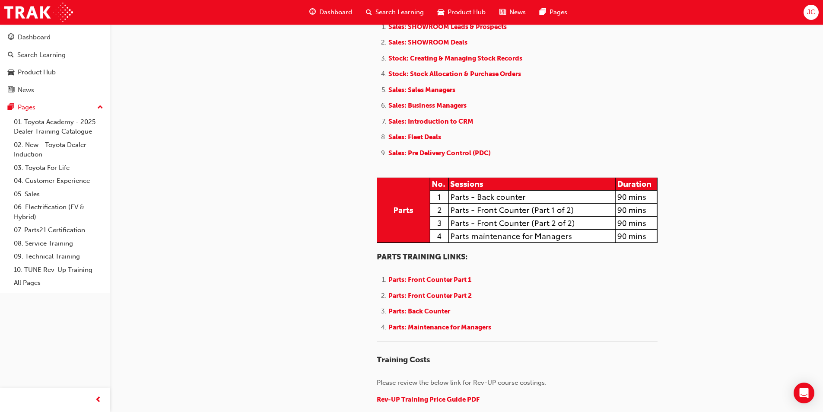
scroll to position [1315, 0]
